Goal: Navigation & Orientation: Go to known website

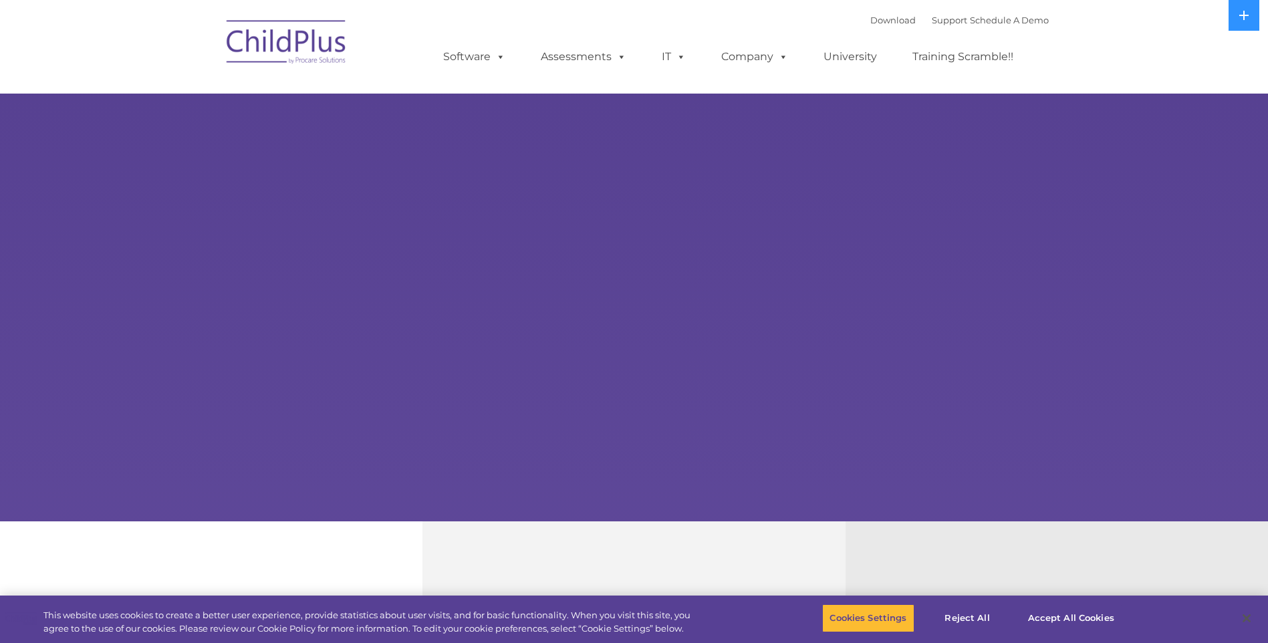
select select "MEDIUM"
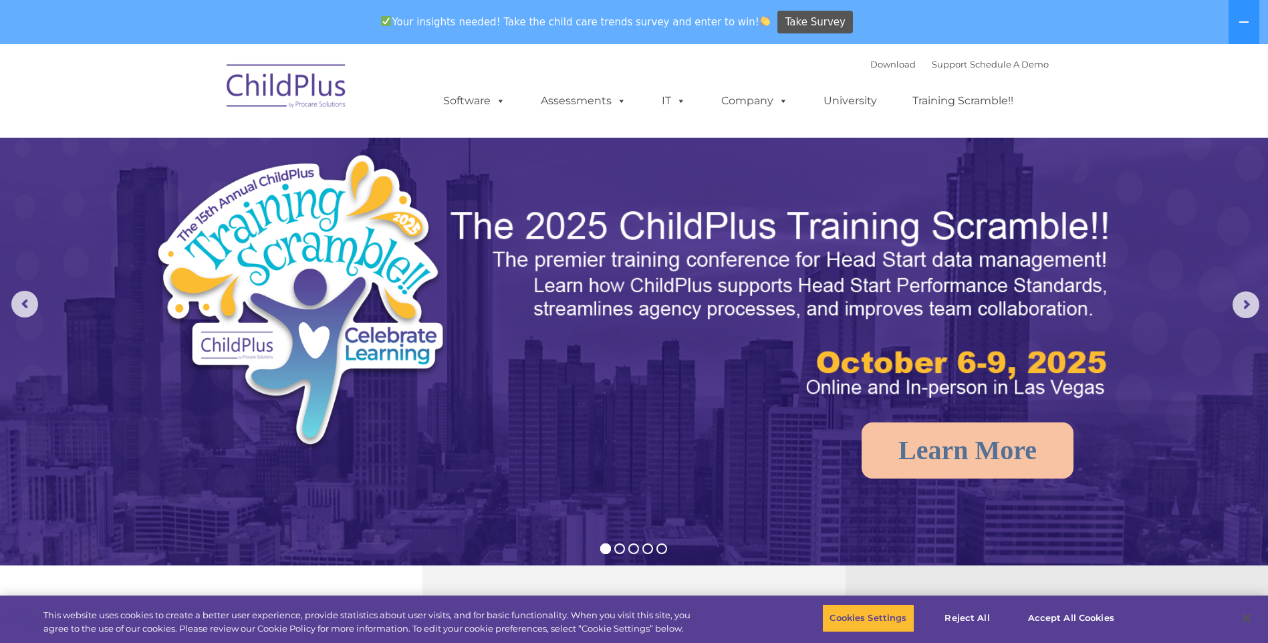
click at [324, 94] on img at bounding box center [287, 88] width 134 height 67
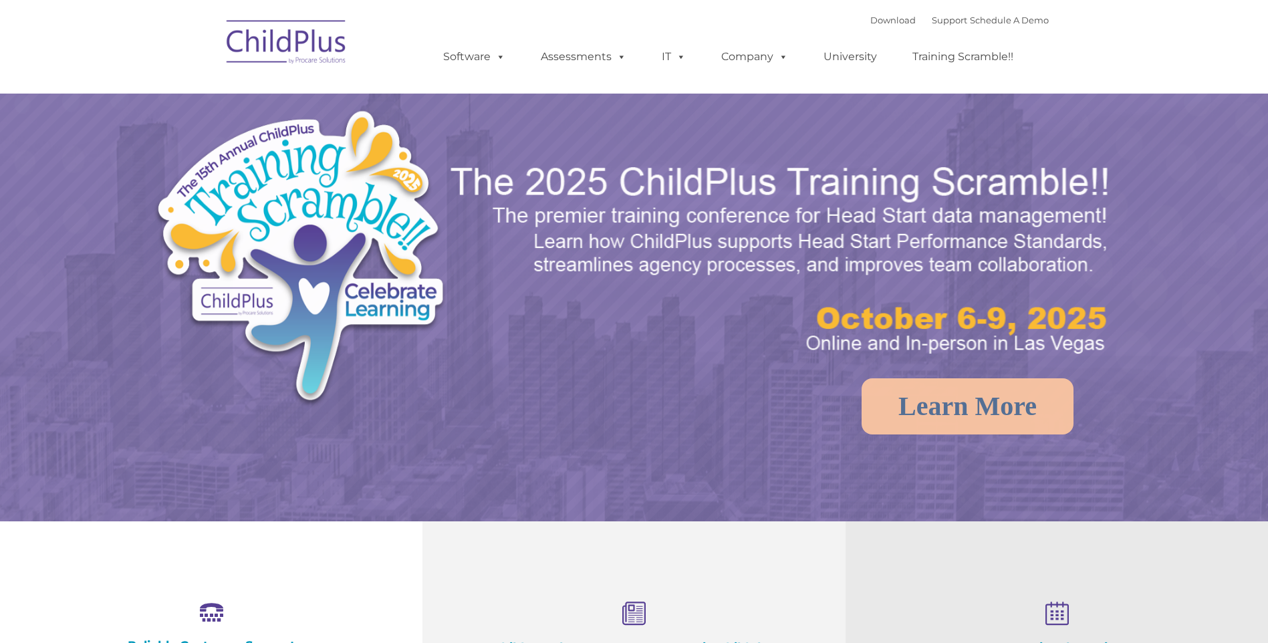
select select "MEDIUM"
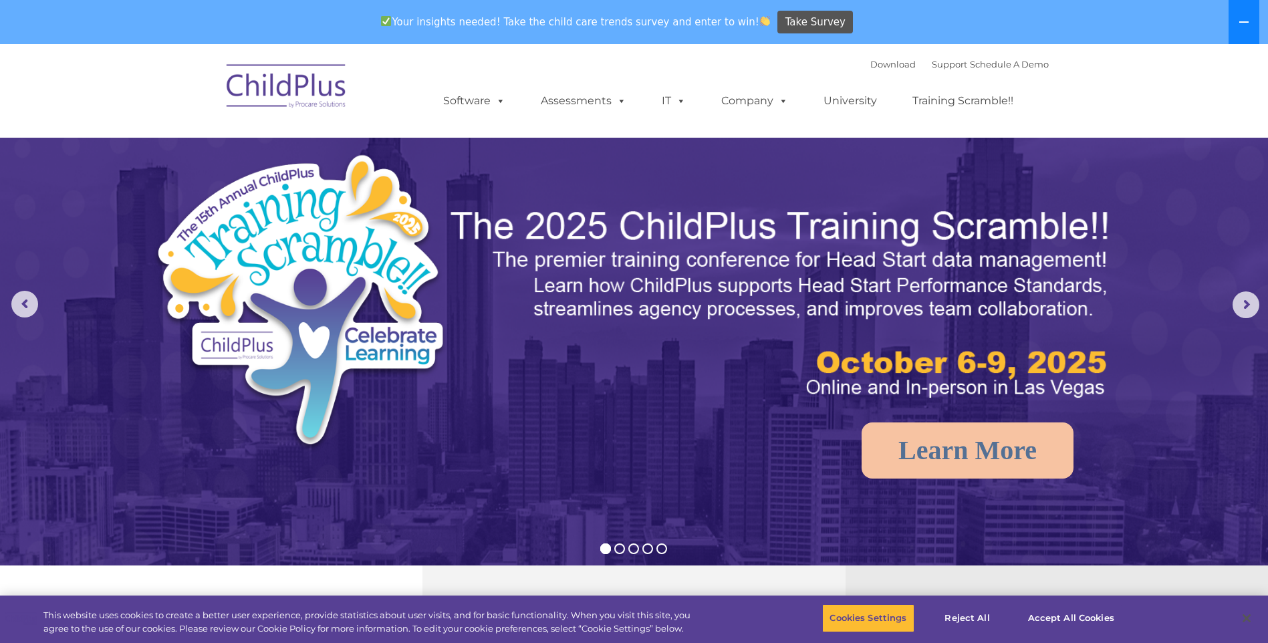
click at [1242, 20] on icon at bounding box center [1243, 22] width 11 height 11
